Goal: Find specific page/section: Find specific page/section

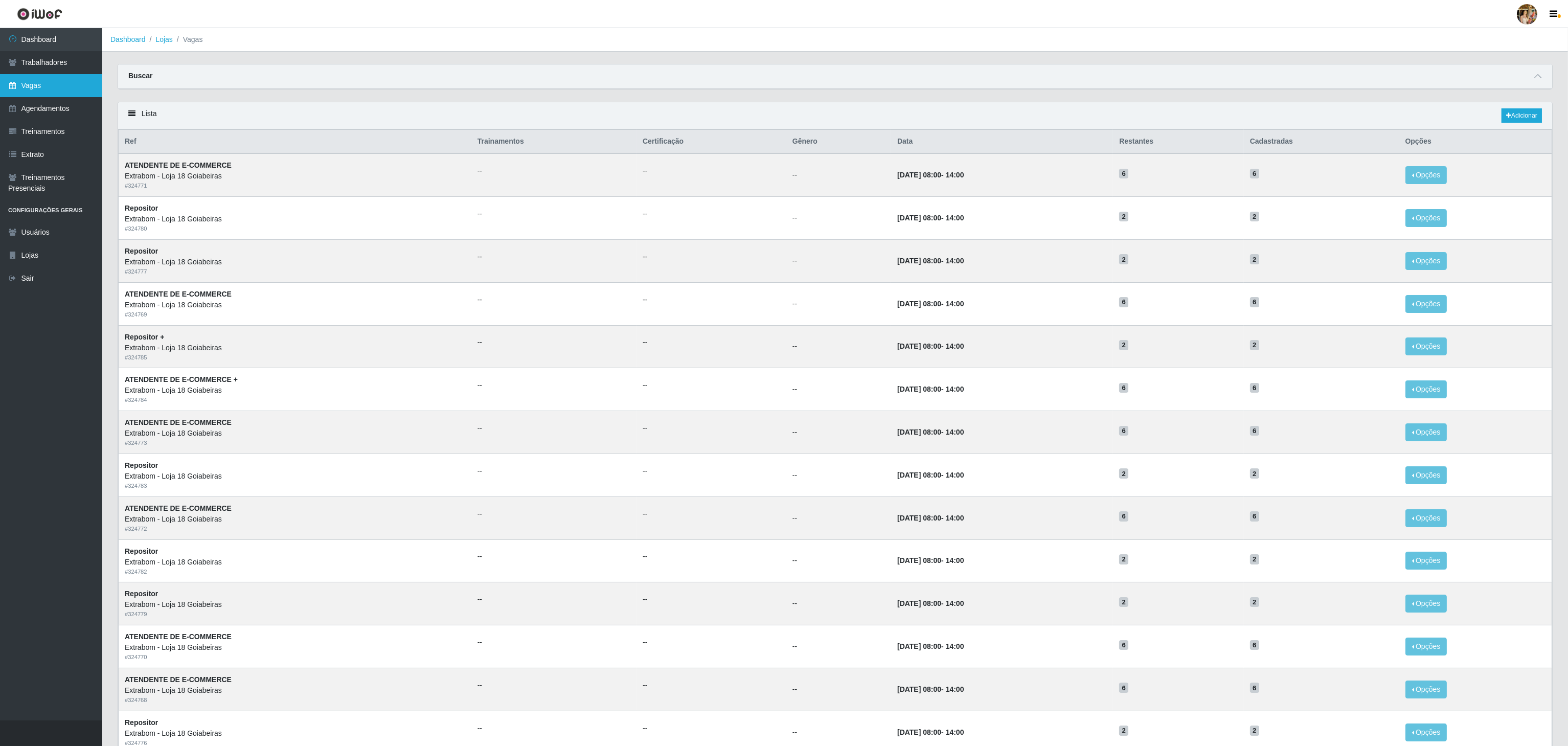
click at [48, 88] on link "Vagas" at bounding box center [51, 86] width 102 height 23
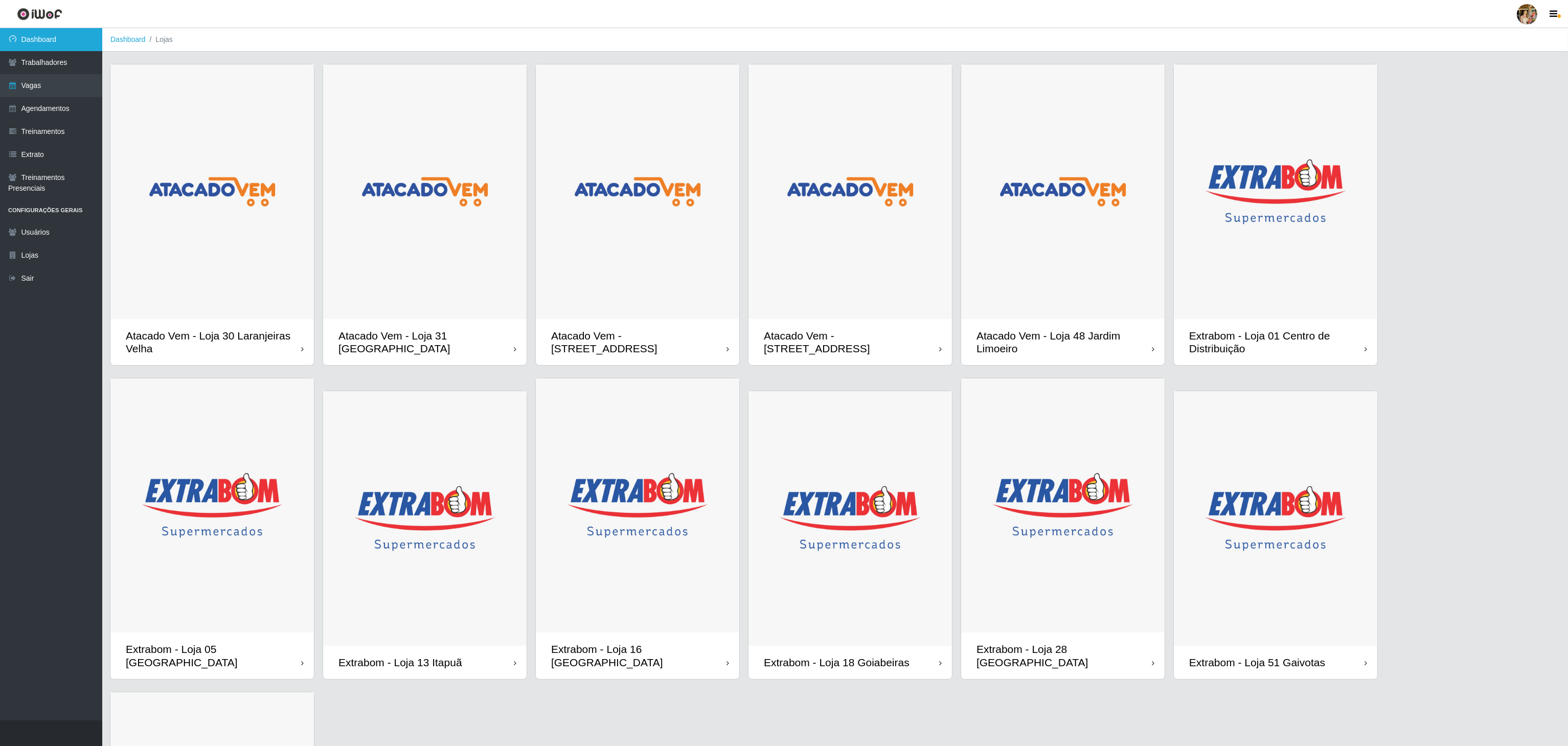
click at [77, 48] on link "Dashboard" at bounding box center [51, 40] width 102 height 23
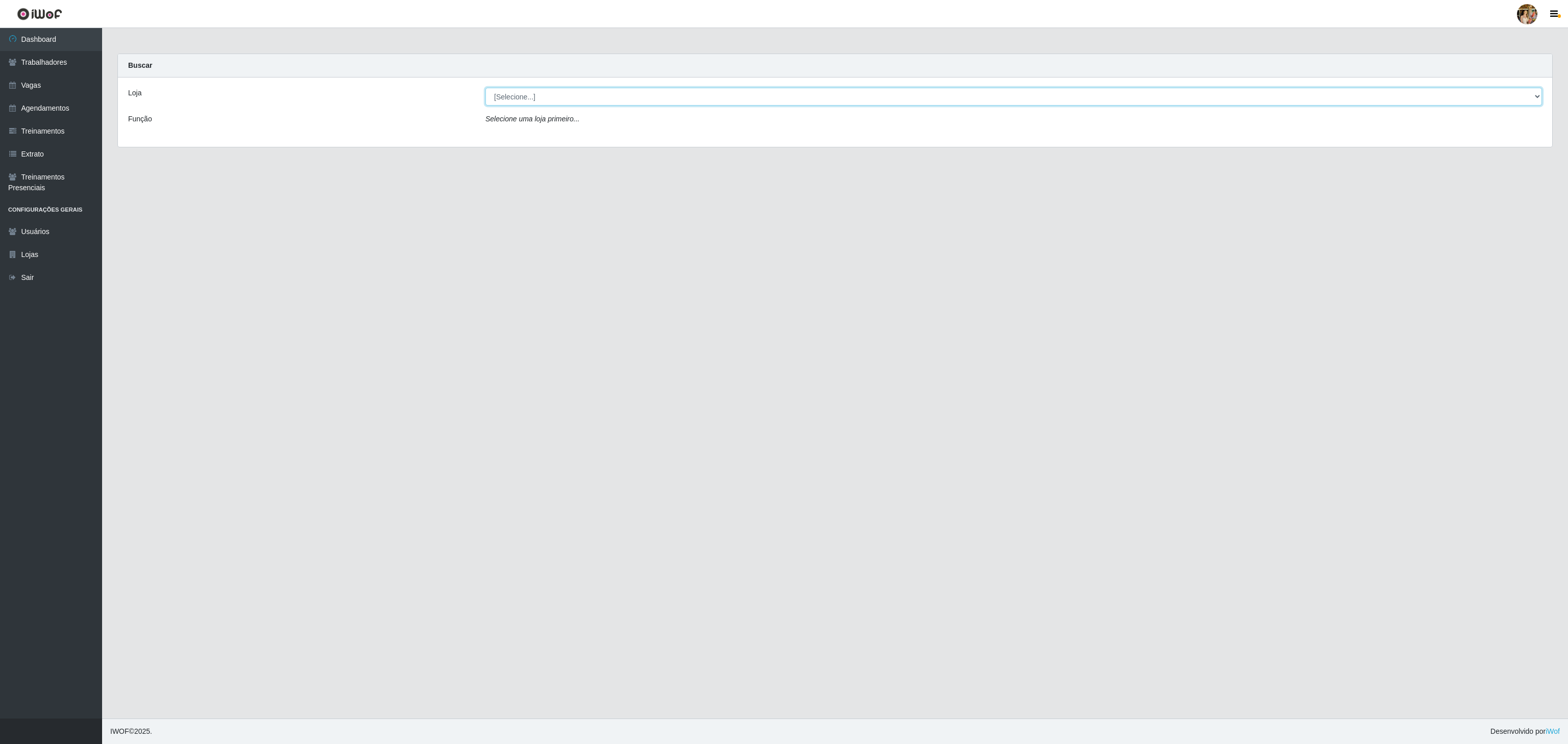
click at [517, 93] on select "[Selecione...] Atacado Vem - [GEOGRAPHIC_DATA] 30 Laranjeiras Velha Atacado Vem…" at bounding box center [1013, 96] width 1057 height 18
click at [485, 88] on select "[Selecione...] Atacado Vem - [GEOGRAPHIC_DATA] 30 Laranjeiras Velha Atacado Vem…" at bounding box center [1013, 96] width 1057 height 18
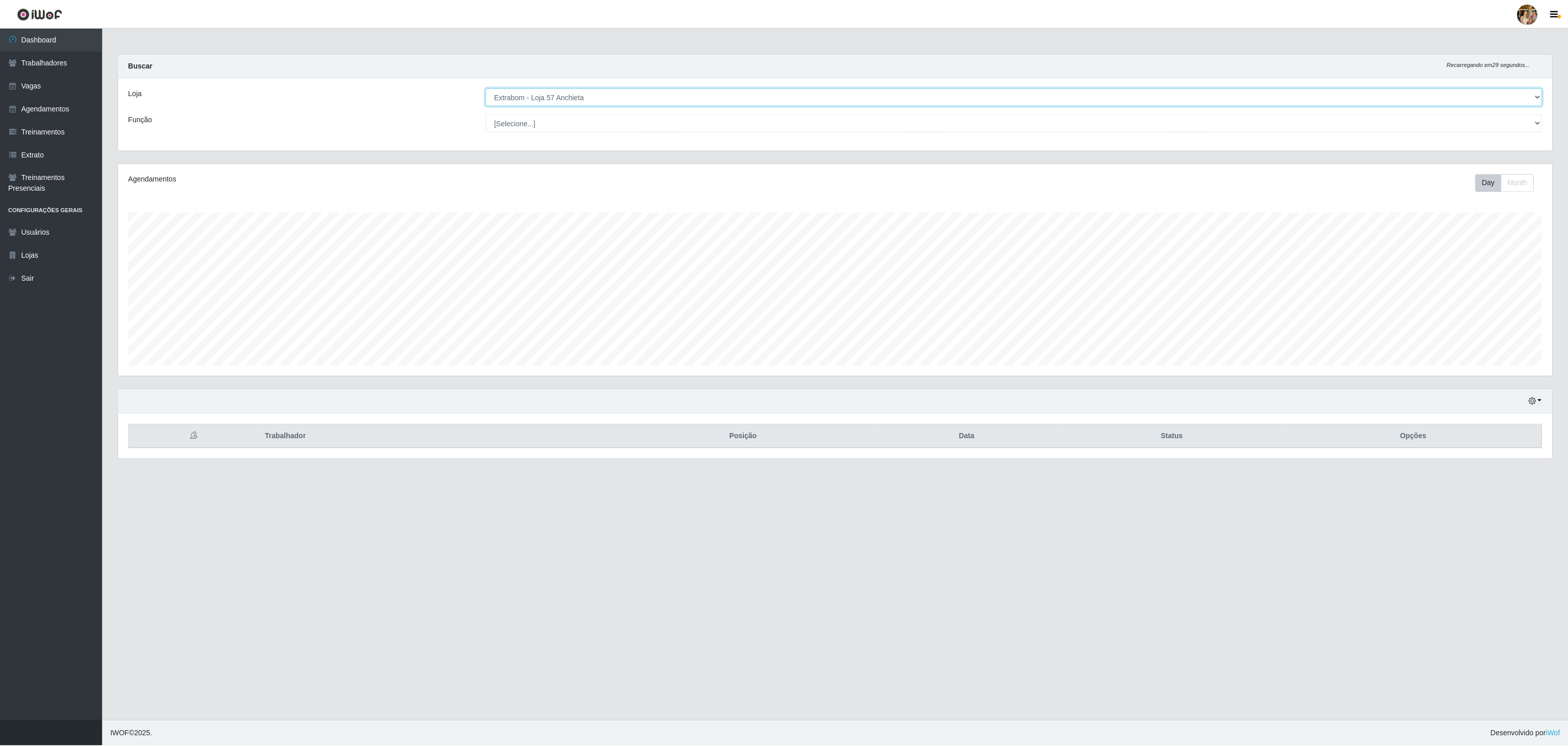
scroll to position [213, 1436]
click at [647, 96] on select "[Selecione...] Atacado Vem - [GEOGRAPHIC_DATA] 30 Laranjeiras Velha Atacado Vem…" at bounding box center [1015, 96] width 1058 height 18
click at [486, 88] on select "[Selecione...] Atacado Vem - [GEOGRAPHIC_DATA] 30 Laranjeiras Velha Atacado Vem…" at bounding box center [1015, 96] width 1058 height 18
click at [625, 95] on select "[Selecione...] Atacado Vem - [GEOGRAPHIC_DATA] 30 Laranjeiras Velha Atacado Vem…" at bounding box center [1015, 96] width 1058 height 18
select select "470"
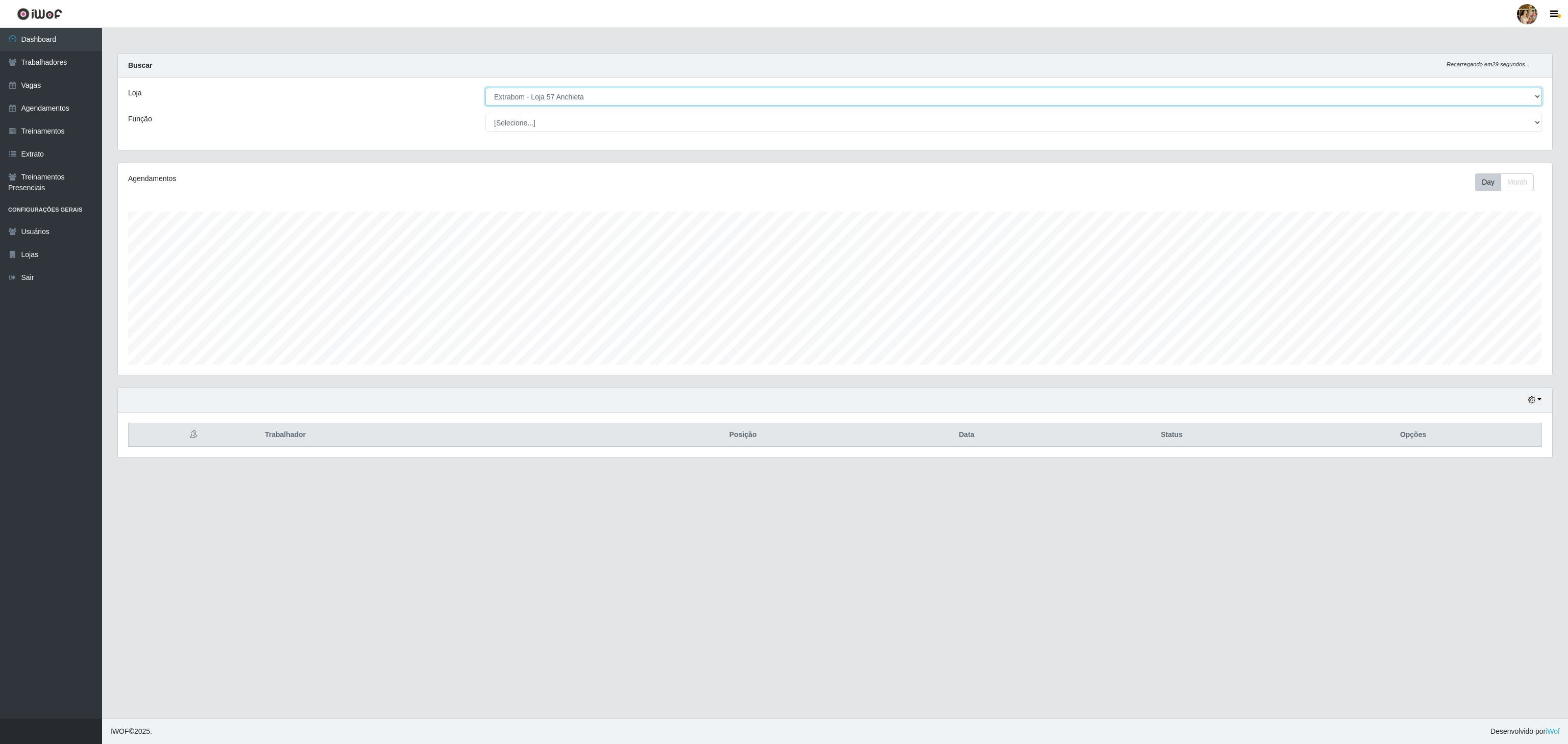
click at [485, 88] on select "[Selecione...] Atacado Vem - [GEOGRAPHIC_DATA] 30 Laranjeiras Velha Atacado Vem…" at bounding box center [1013, 96] width 1057 height 18
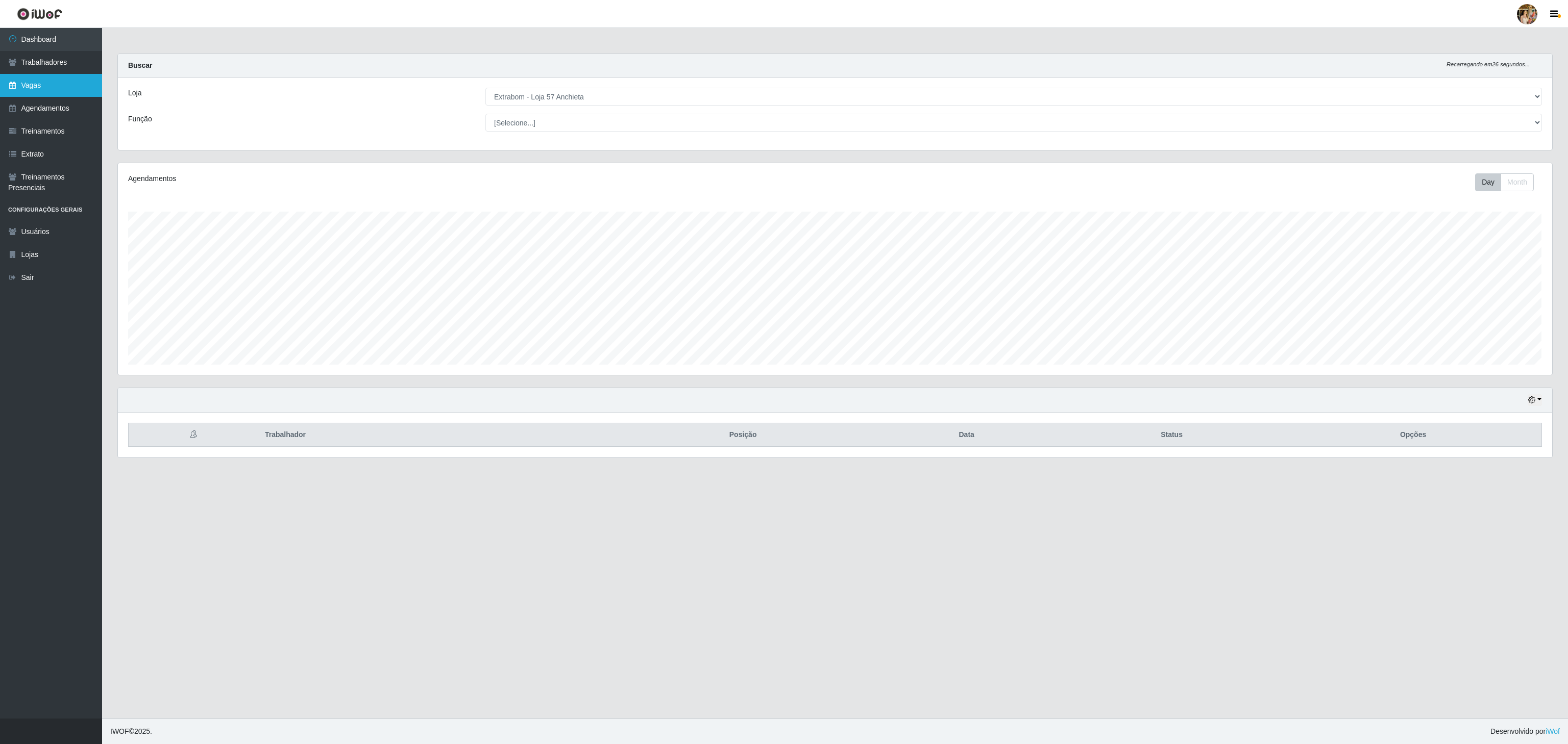
click at [61, 83] on link "Vagas" at bounding box center [51, 86] width 102 height 23
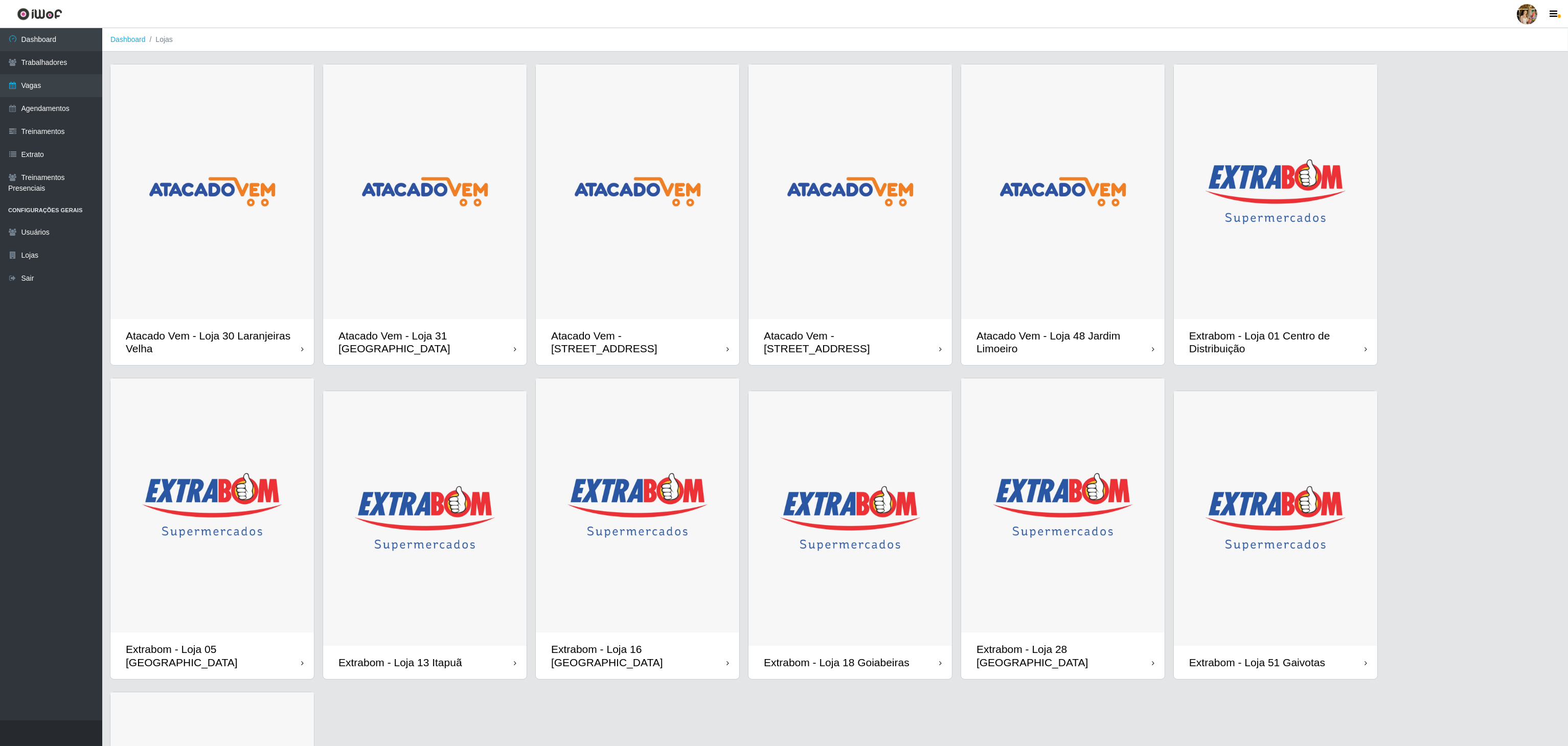
click at [874, 515] on img at bounding box center [850, 518] width 204 height 255
